Goal: Navigation & Orientation: Find specific page/section

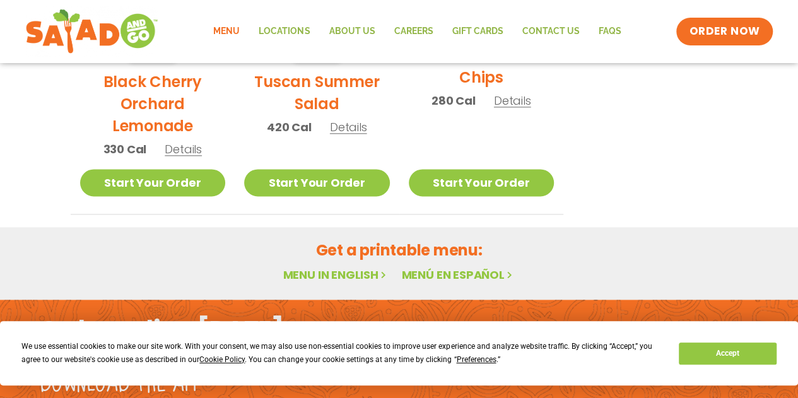
scroll to position [852, 0]
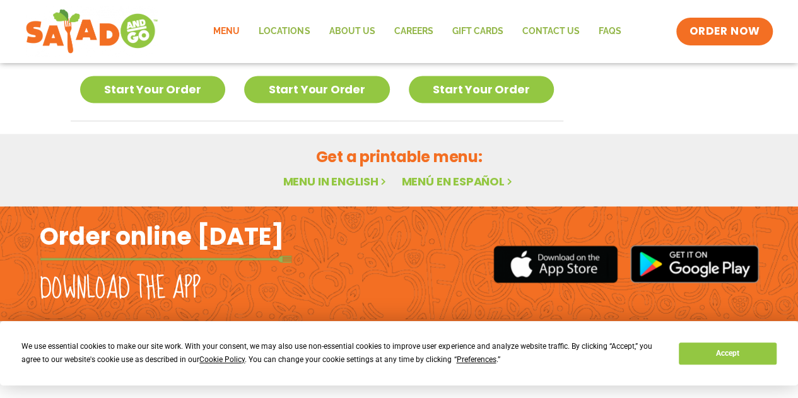
click at [324, 179] on link "Menu in English" at bounding box center [336, 182] width 106 height 16
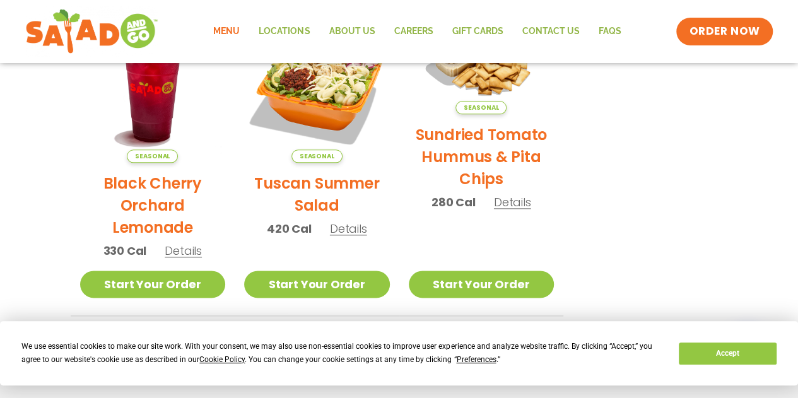
scroll to position [650, 0]
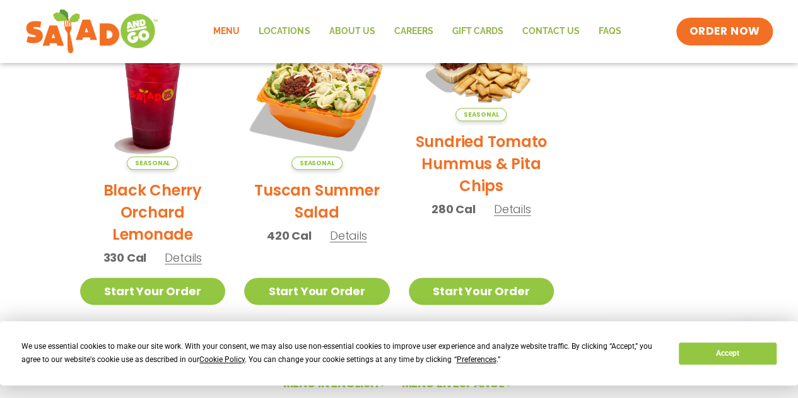
drag, startPoint x: 803, startPoint y: 89, endPoint x: 793, endPoint y: 291, distance: 202.2
click at [749, 353] on button "Accept" at bounding box center [727, 354] width 97 height 22
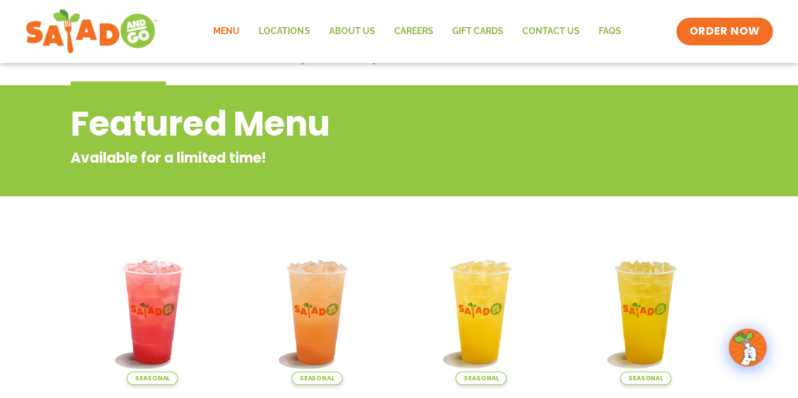
scroll to position [113, 0]
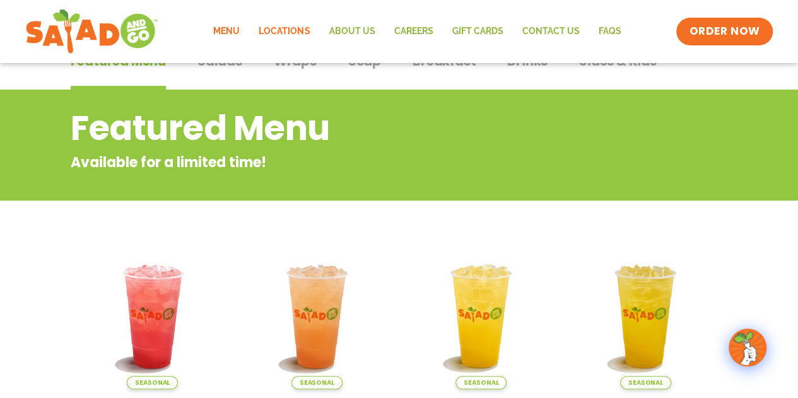
click at [302, 23] on link "Locations" at bounding box center [284, 31] width 70 height 29
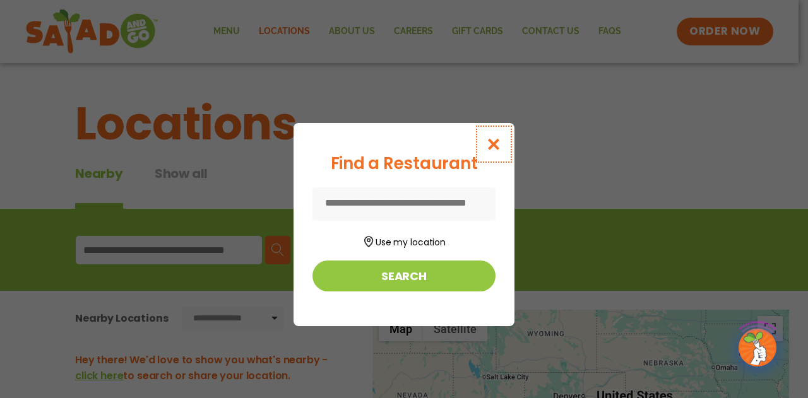
click at [495, 141] on icon "Close modal" at bounding box center [494, 144] width 16 height 13
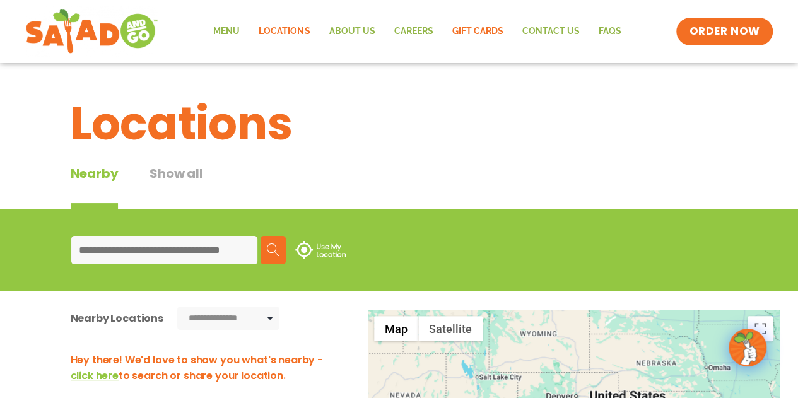
click at [464, 28] on link "GIFT CARDS" at bounding box center [477, 31] width 70 height 29
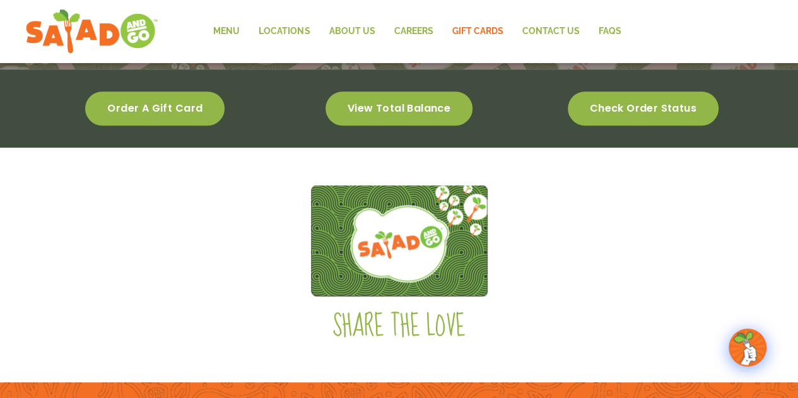
scroll to position [314, 0]
